Goal: Use online tool/utility: Utilize a website feature to perform a specific function

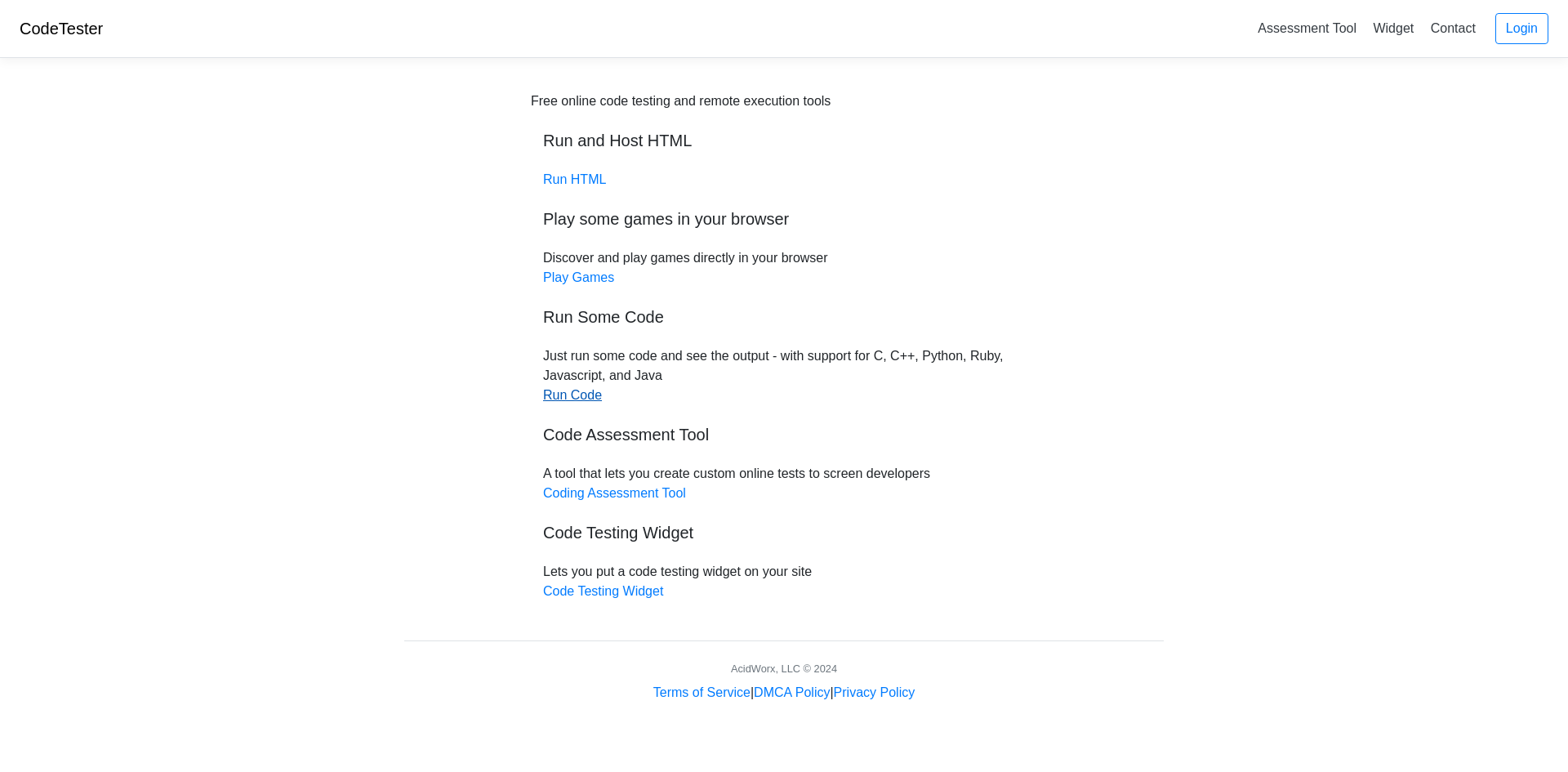
click at [568, 399] on link "Run Code" at bounding box center [572, 394] width 59 height 14
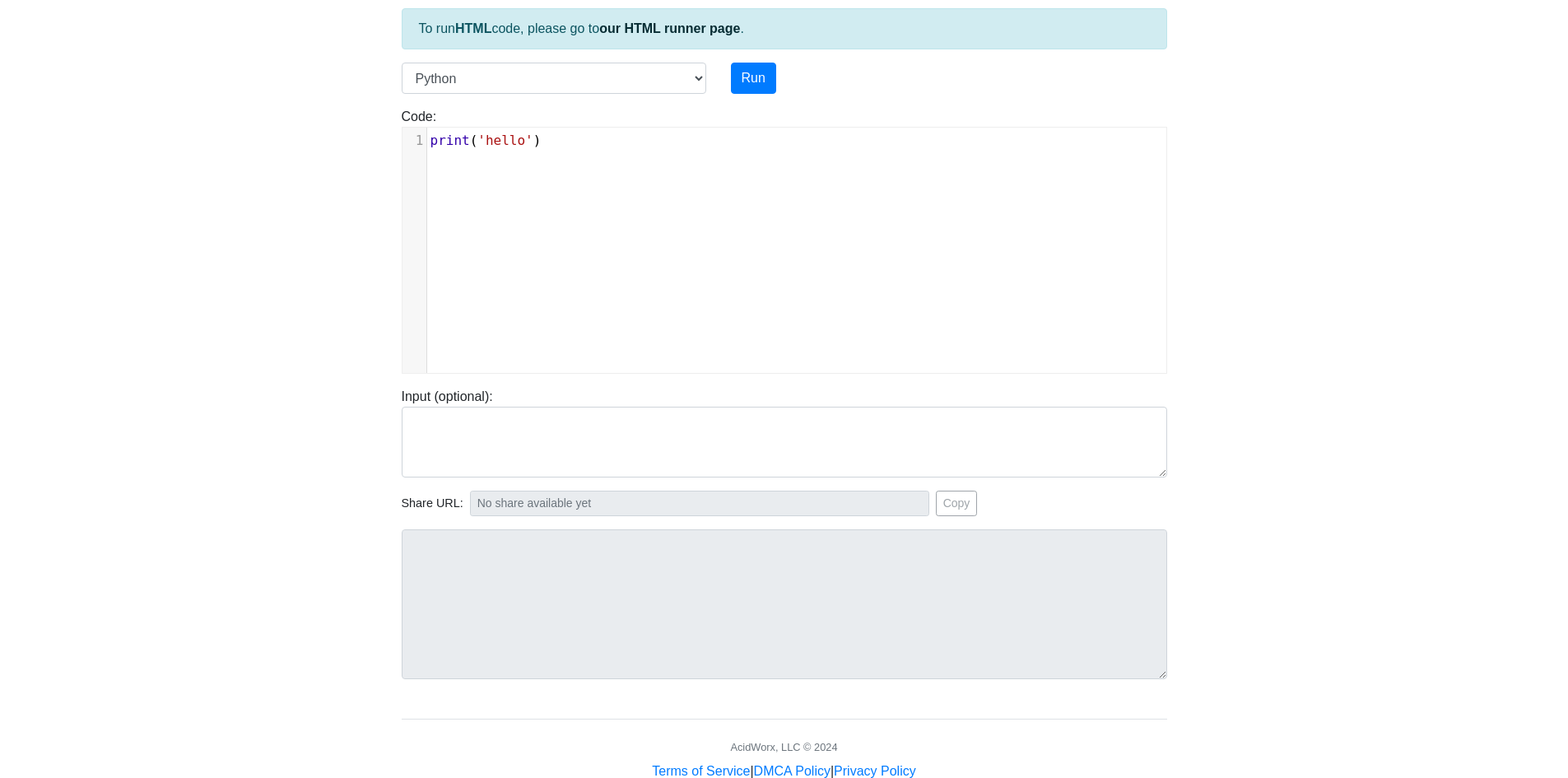
scroll to position [140, 0]
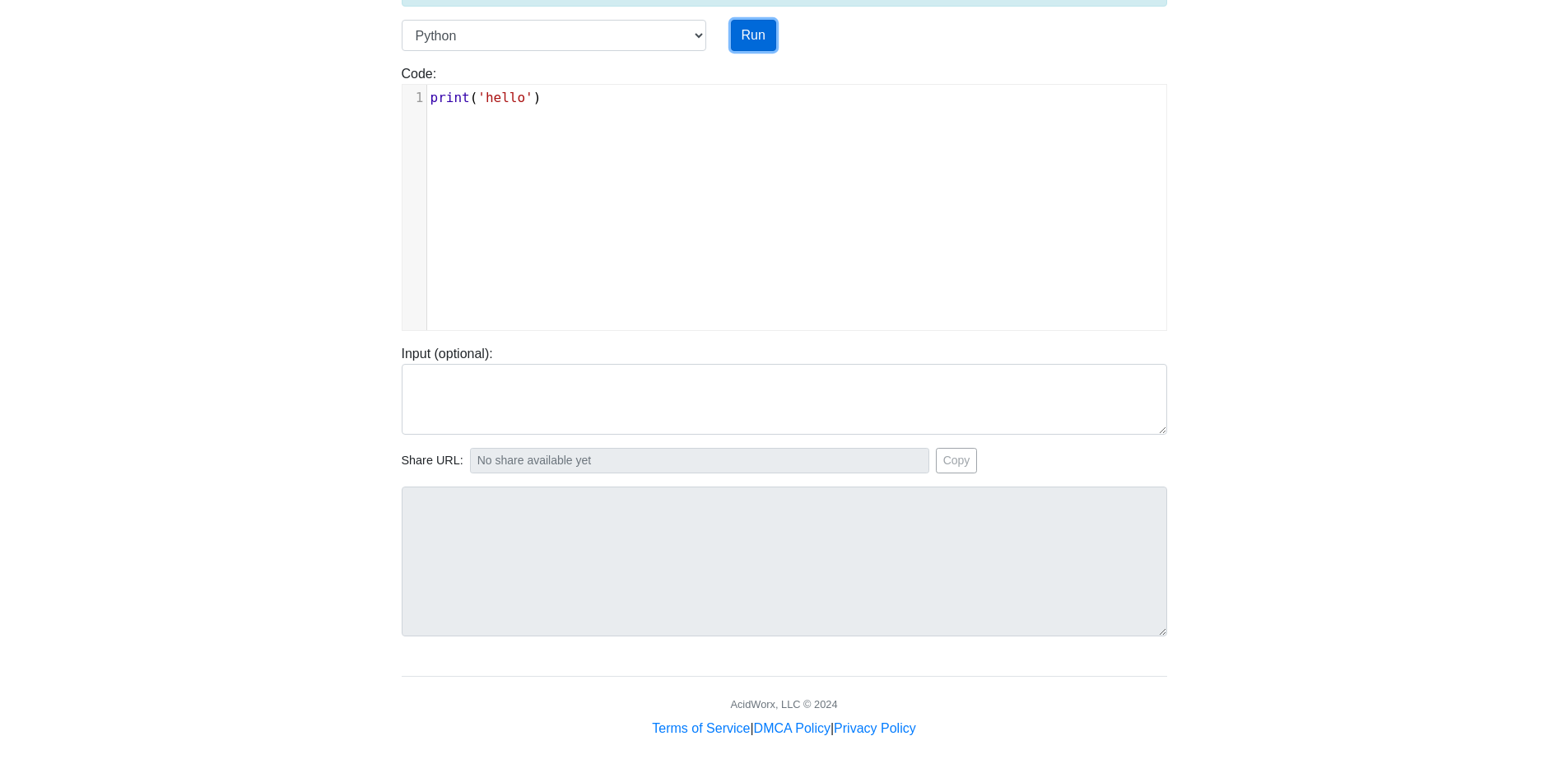
click at [758, 34] on button "Run" at bounding box center [753, 36] width 46 height 31
type input "[URL][DOMAIN_NAME]"
type textarea "Stdout: hello"
type textarea "print('hello')"
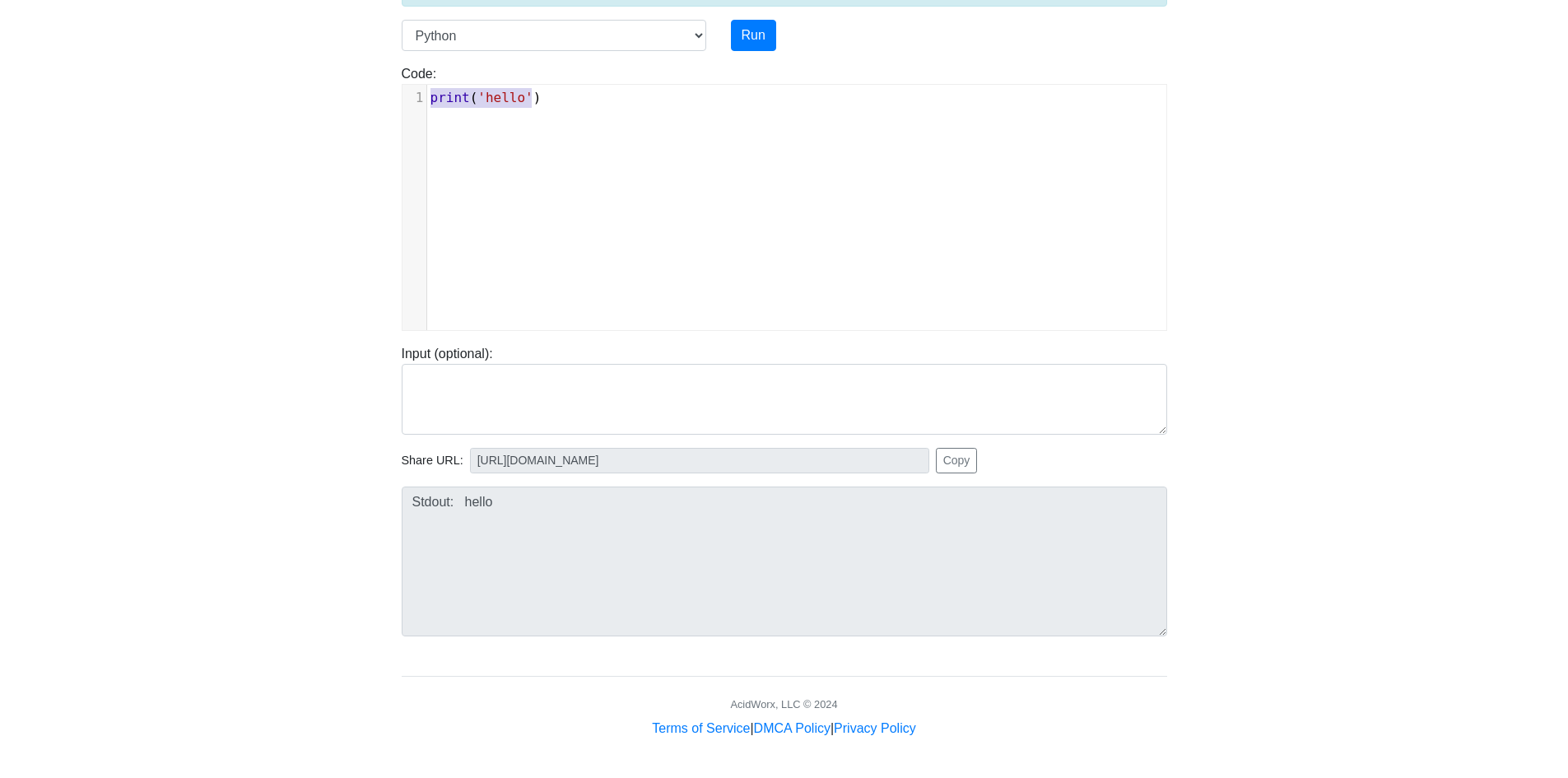
drag, startPoint x: 513, startPoint y: 101, endPoint x: 423, endPoint y: 102, distance: 90.0
click at [402, 103] on div "print('hello') x 1 print ( 'hello' )" at bounding box center [784, 207] width 765 height 247
type textarea "​"
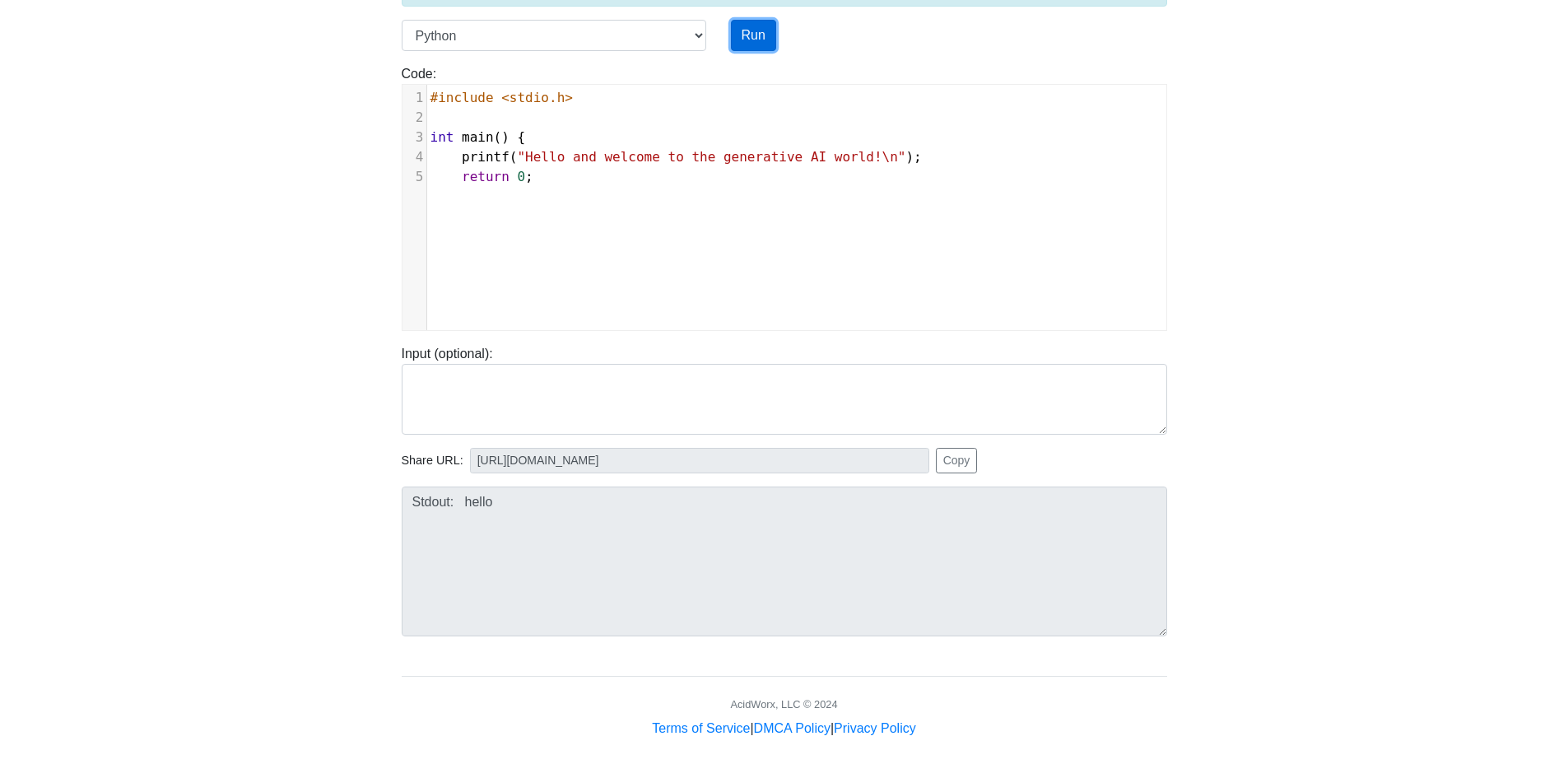
click at [751, 36] on button "Run" at bounding box center [753, 36] width 46 height 31
type input "[URL][DOMAIN_NAME]"
type textarea "Submission status: Runtime Error (NZEC) Stderr: File "script.py", line 3 int ma…"
